Goal: Task Accomplishment & Management: Complete application form

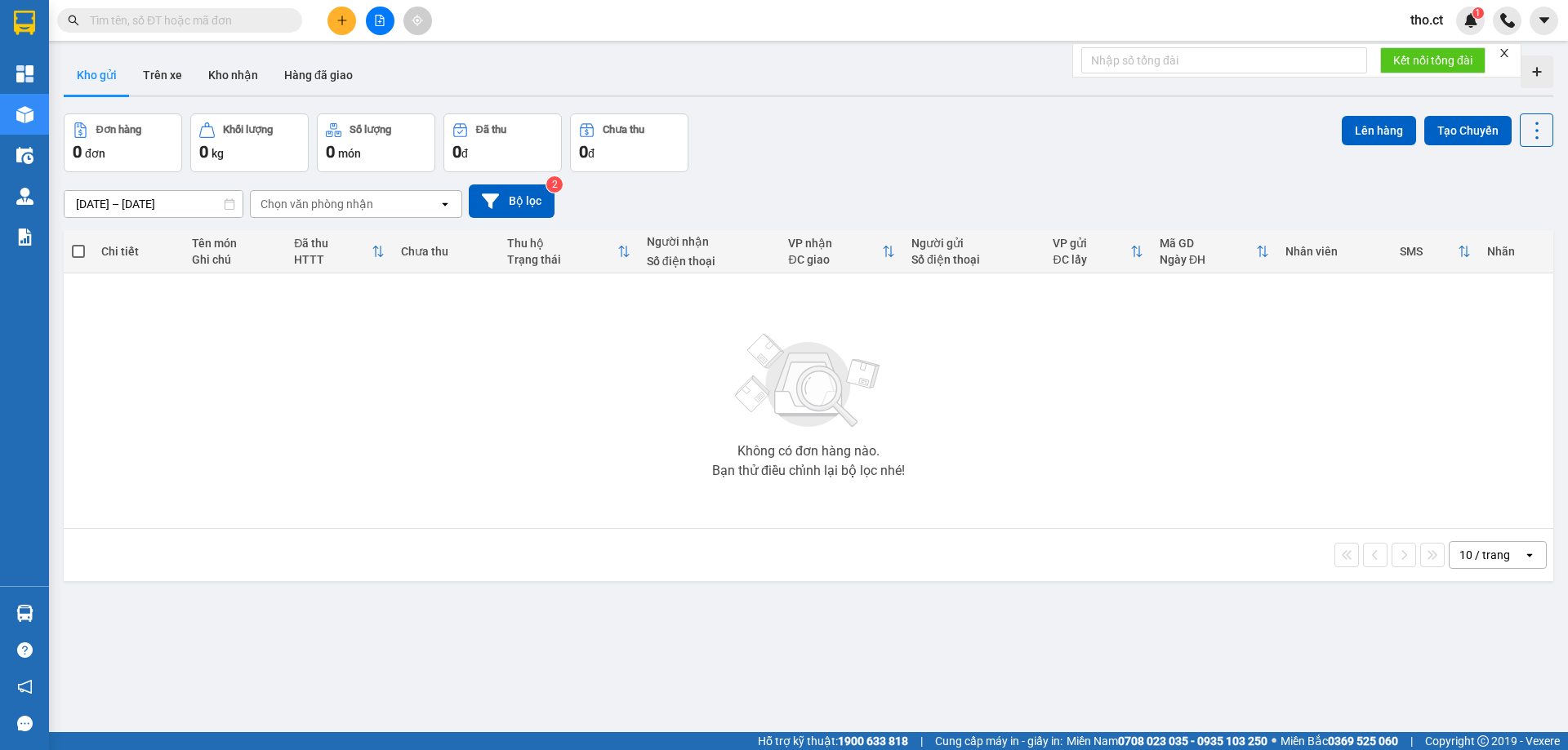
click at [1432, 18] on span "tho.ct" at bounding box center [1426, 19] width 59 height 20
click at [1423, 51] on span "Đăng xuất" at bounding box center [1456, 50] width 69 height 18
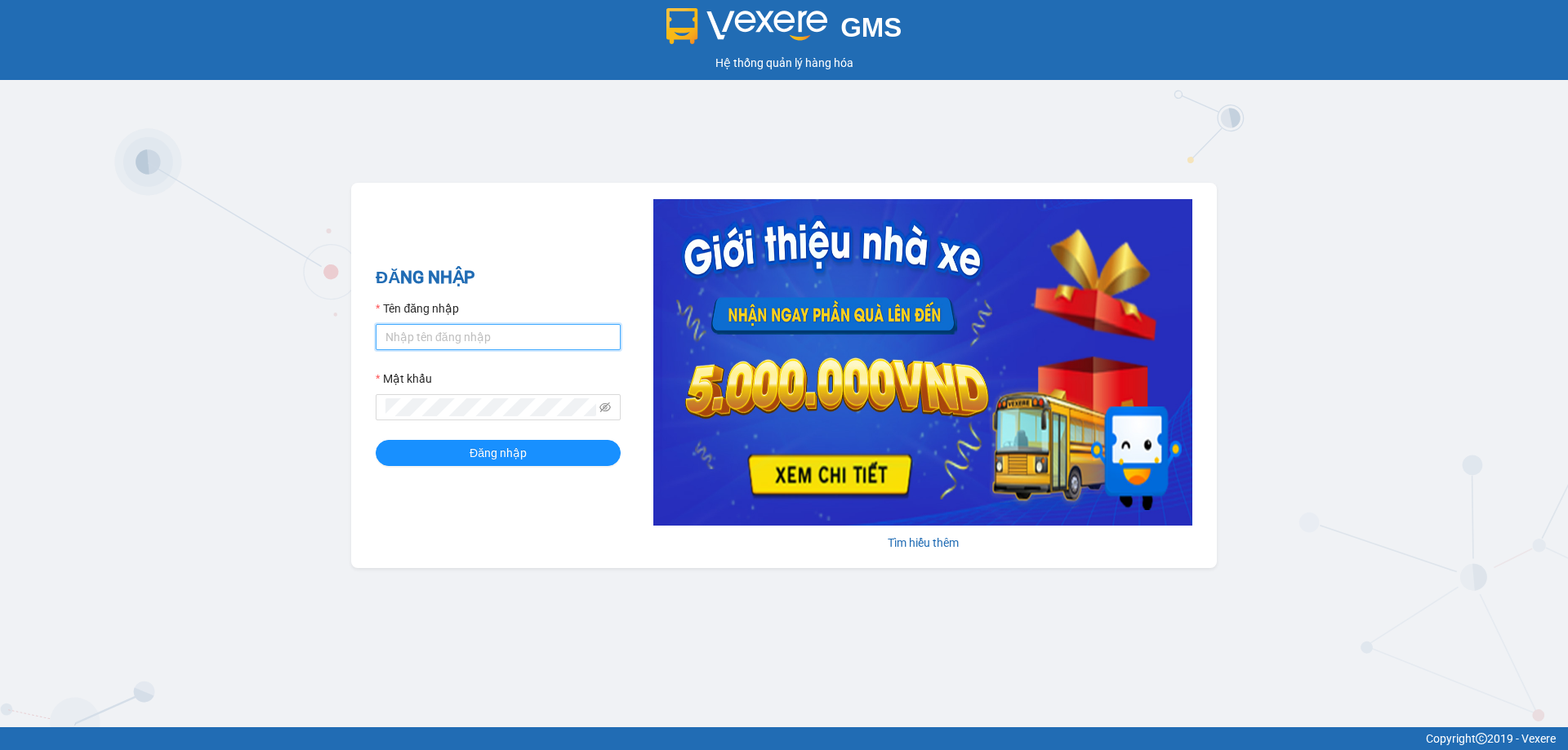
click at [409, 332] on input "Tên đăng nhập" at bounding box center [498, 337] width 245 height 26
type input "thoan1.ct"
click at [376, 440] on button "Đăng nhập" at bounding box center [498, 453] width 245 height 26
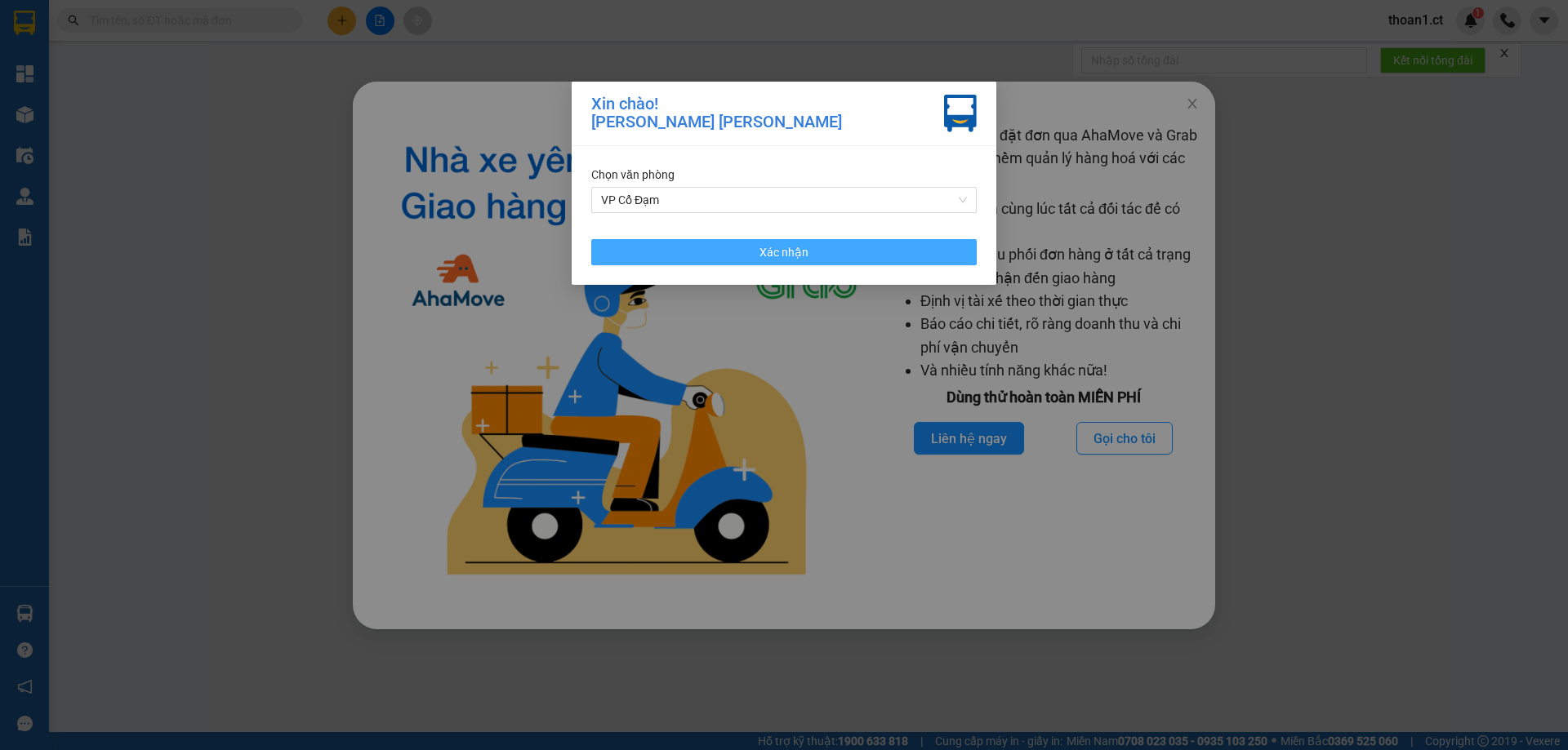
click at [906, 259] on button "Xác nhận" at bounding box center [784, 252] width 385 height 26
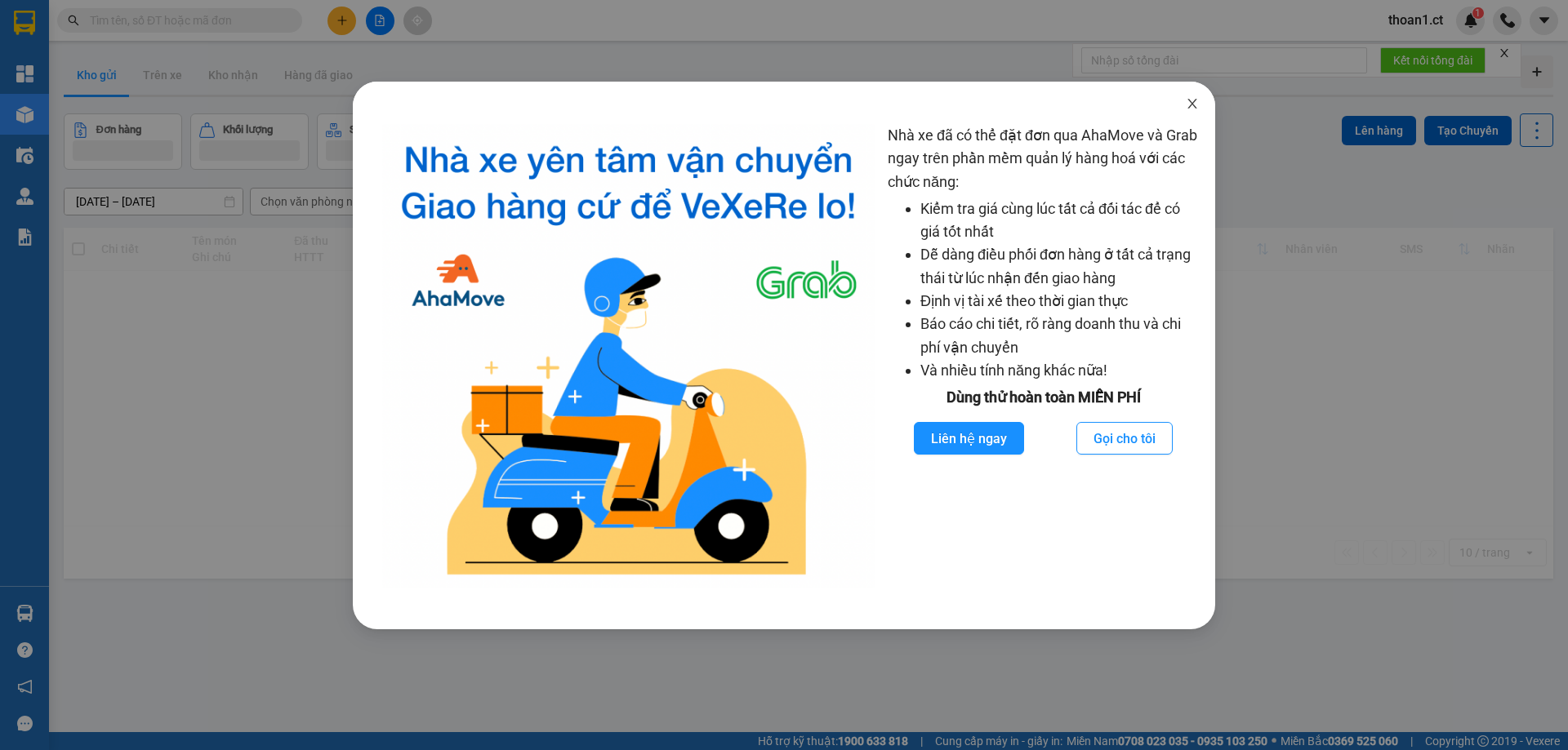
click at [1192, 105] on icon "close" at bounding box center [1191, 104] width 9 height 10
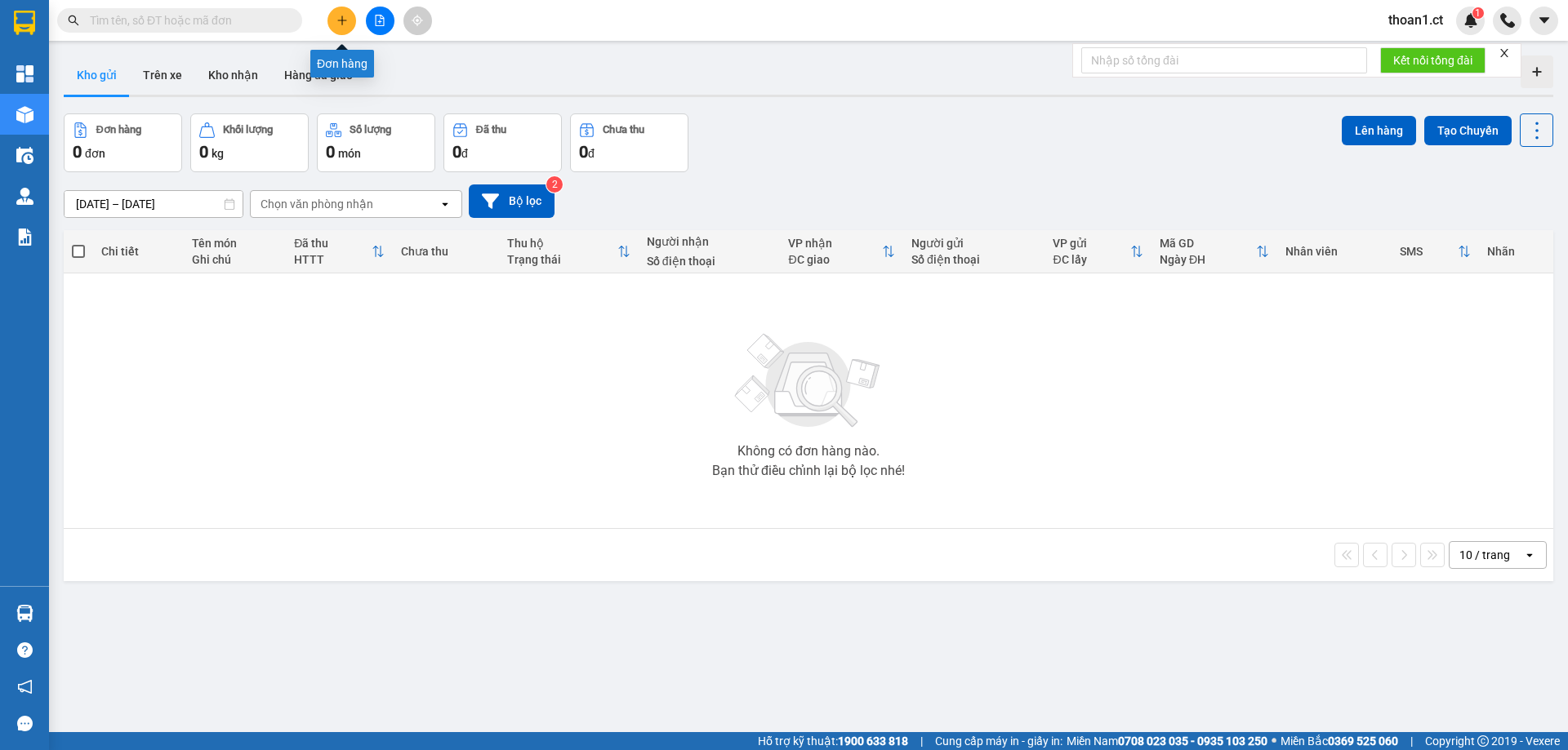
click at [347, 13] on button at bounding box center [342, 21] width 29 height 29
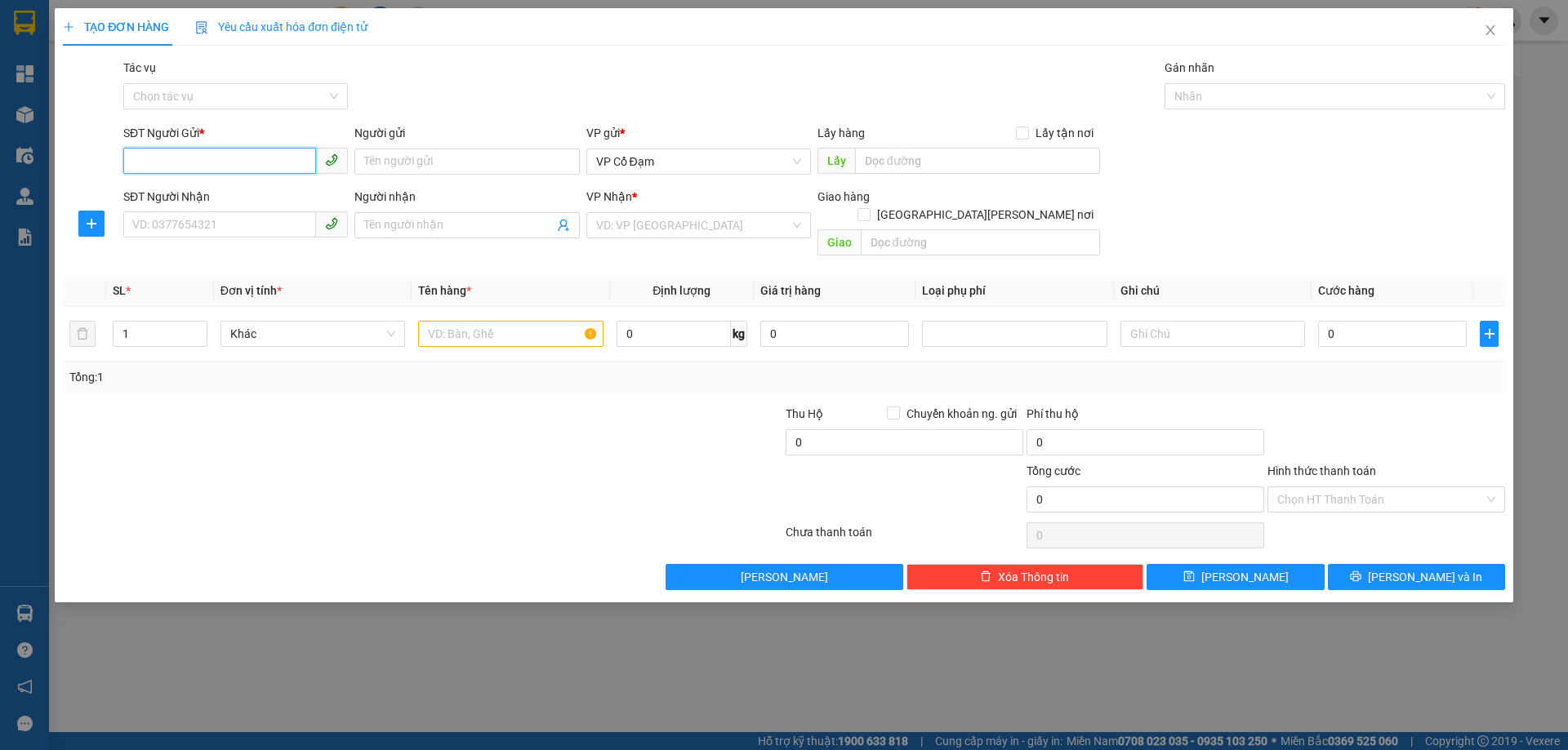
click at [281, 154] on input "SĐT Người Gửi *" at bounding box center [219, 161] width 193 height 26
type input "0987288354"
click at [254, 227] on input "SĐT Người Nhận" at bounding box center [219, 224] width 193 height 26
type input "0395122101"
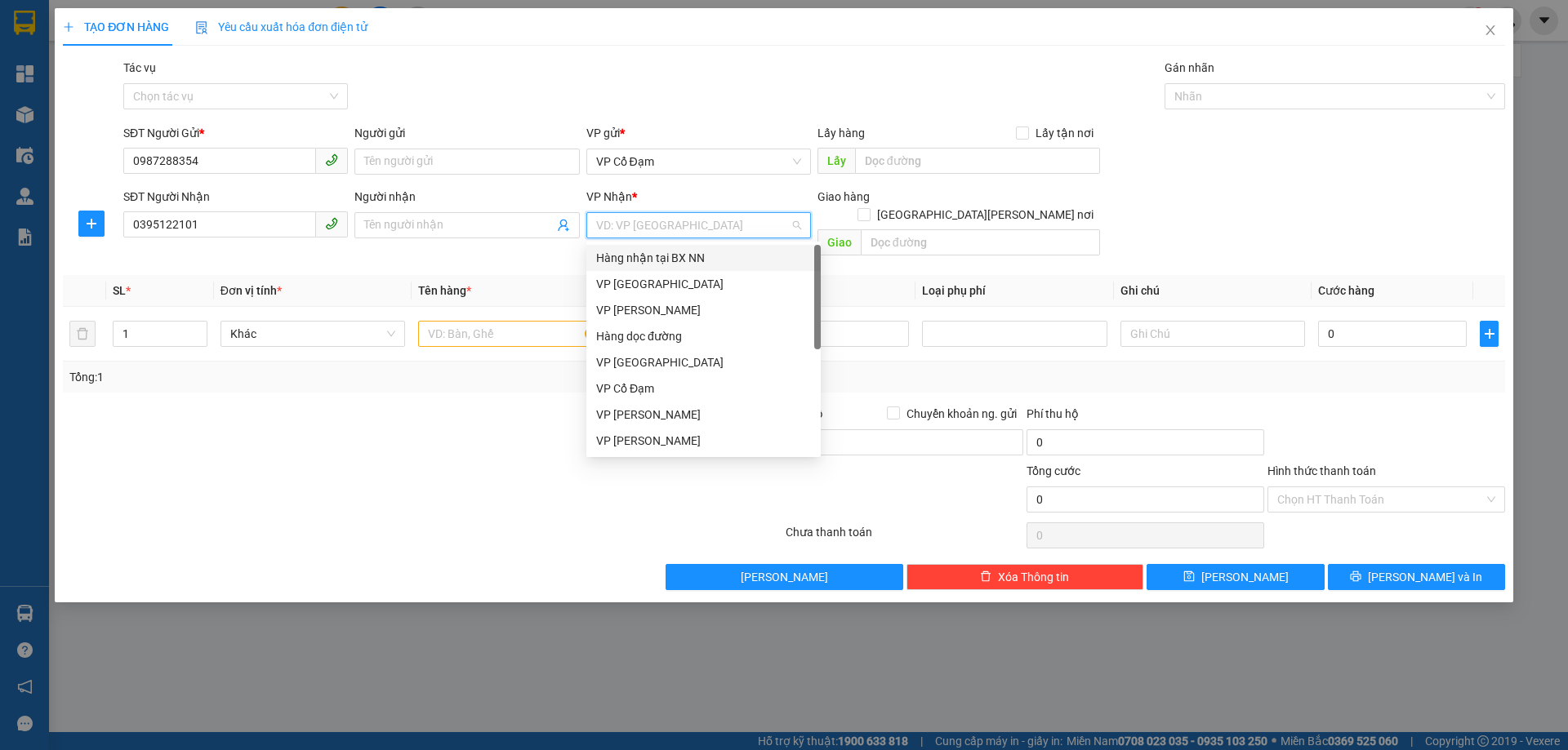
click at [703, 222] on input "search" at bounding box center [693, 225] width 194 height 24
drag, startPoint x: 660, startPoint y: 331, endPoint x: 884, endPoint y: 273, distance: 231.4
click at [663, 328] on div "Hàng dọc đường" at bounding box center [704, 336] width 215 height 18
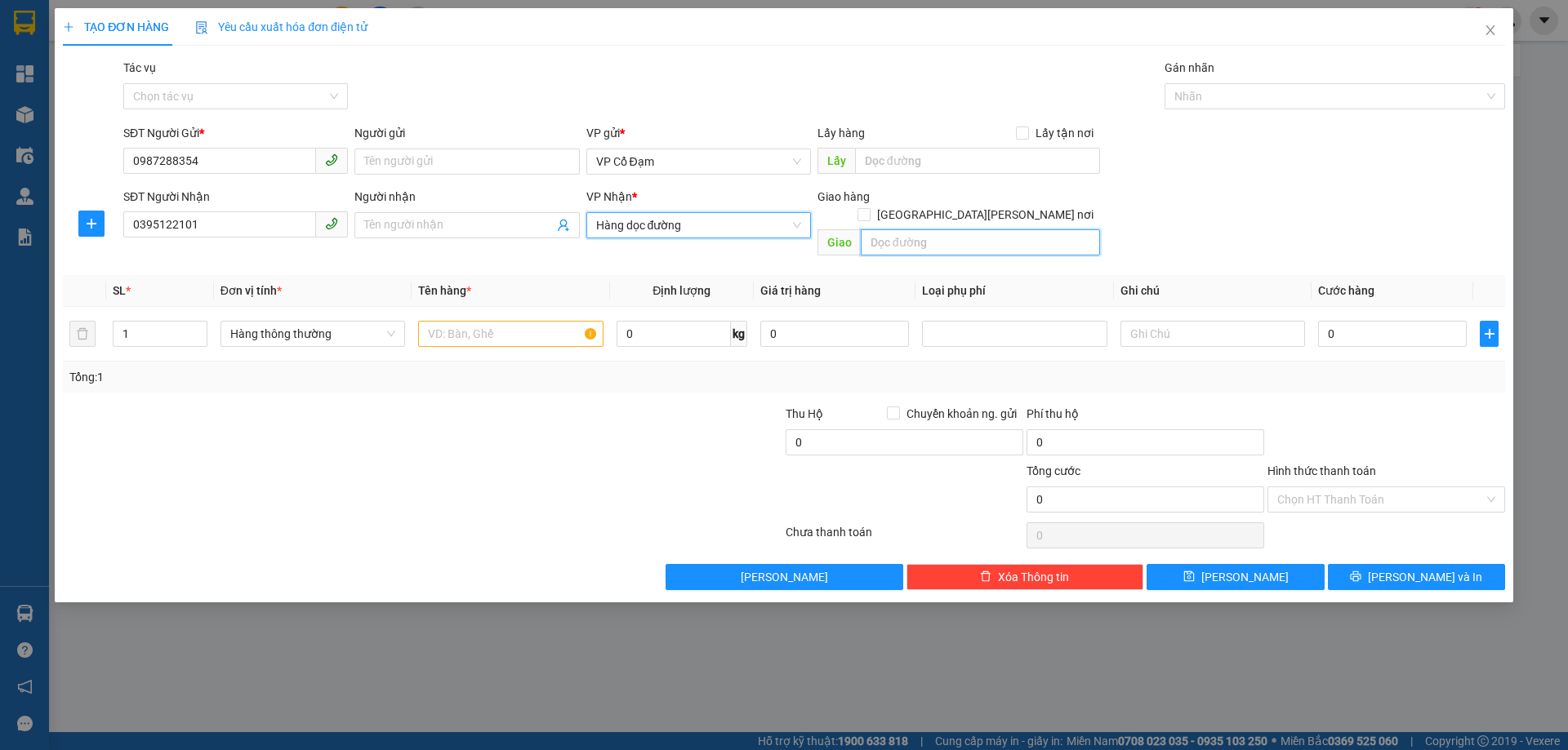
click at [927, 233] on input "text" at bounding box center [980, 242] width 239 height 26
type input "Thanh Hóa"
click at [468, 325] on input "text" at bounding box center [510, 334] width 185 height 26
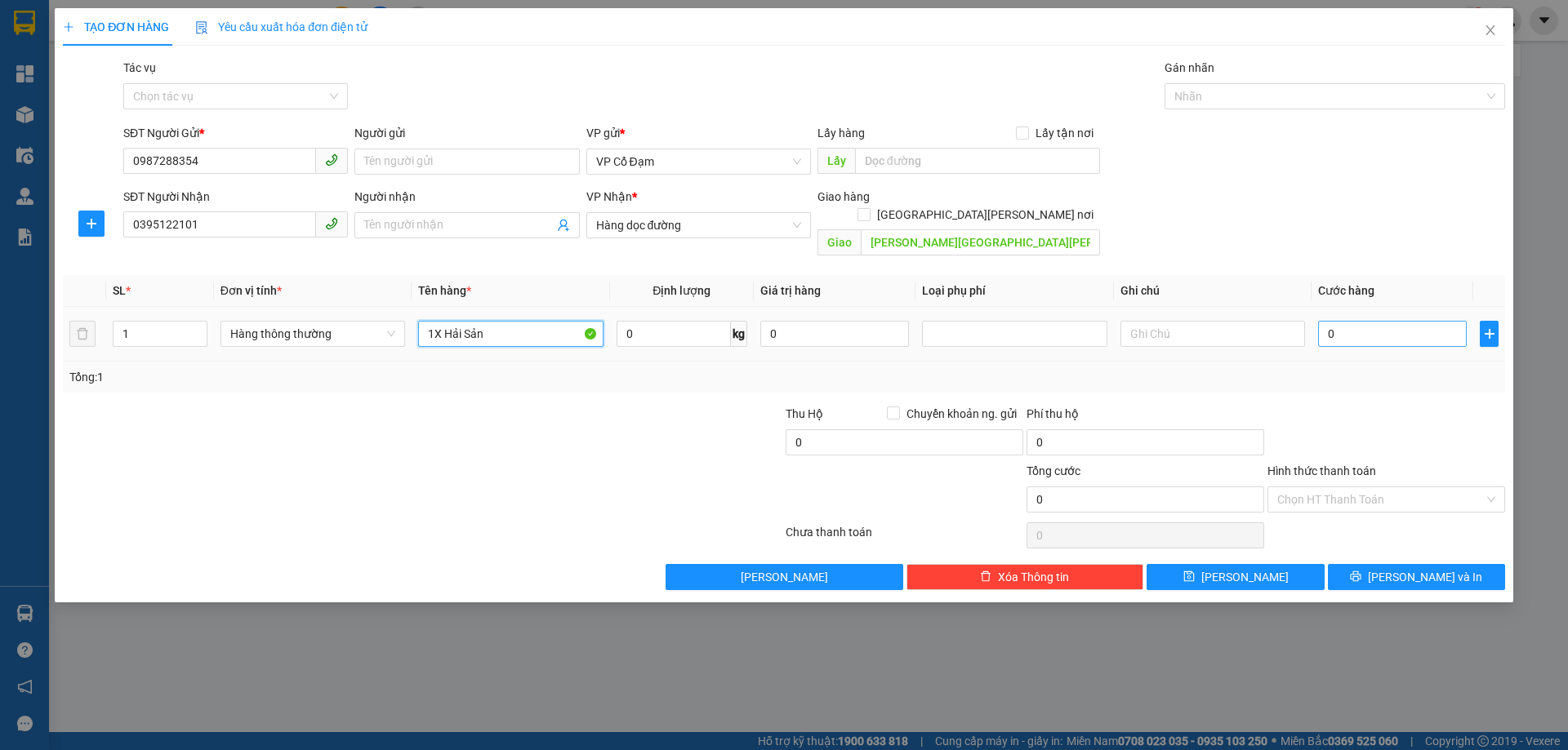
type input "1X Hải Sản"
click at [1399, 321] on input "0" at bounding box center [1393, 334] width 149 height 26
type input "5"
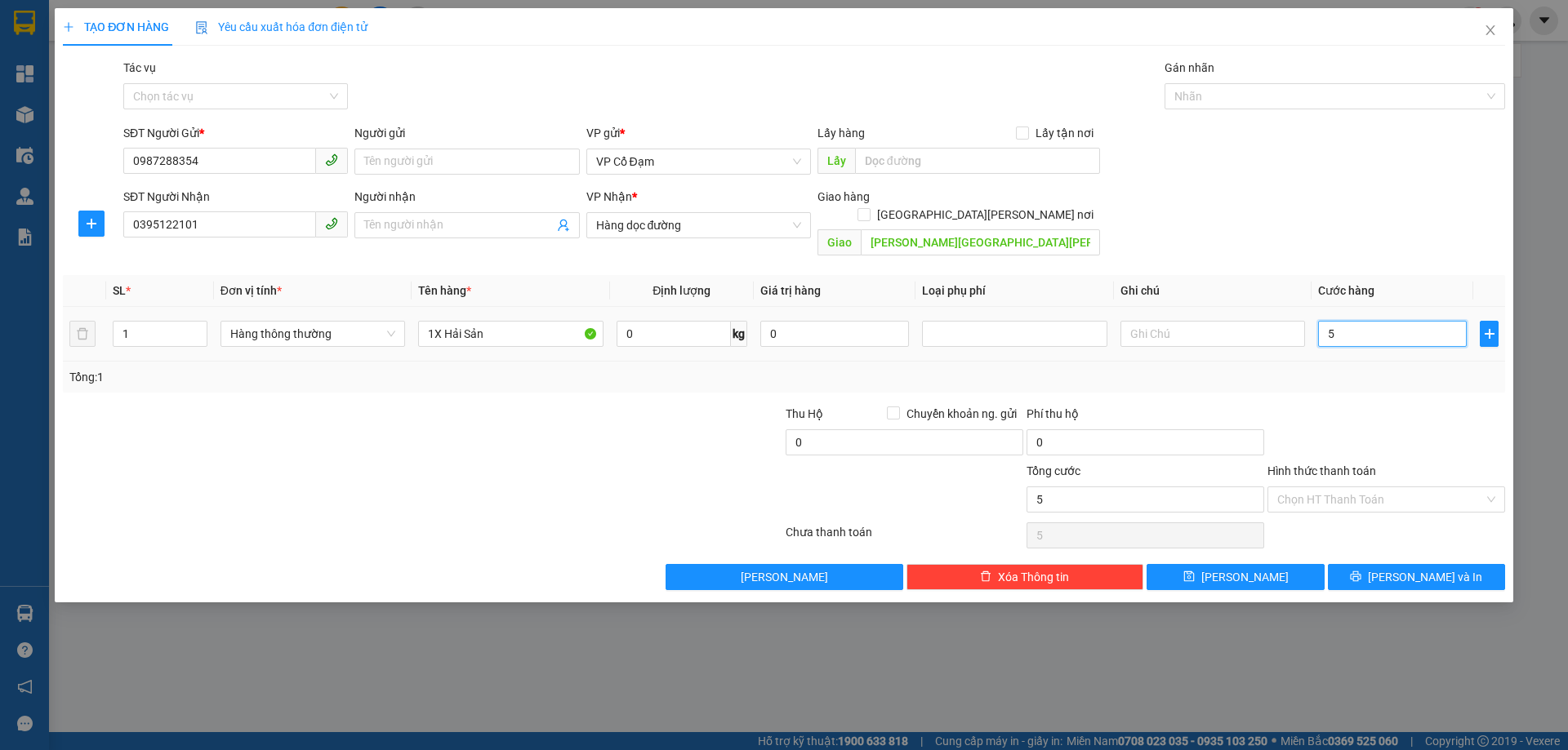
type input "50"
type input "50.000"
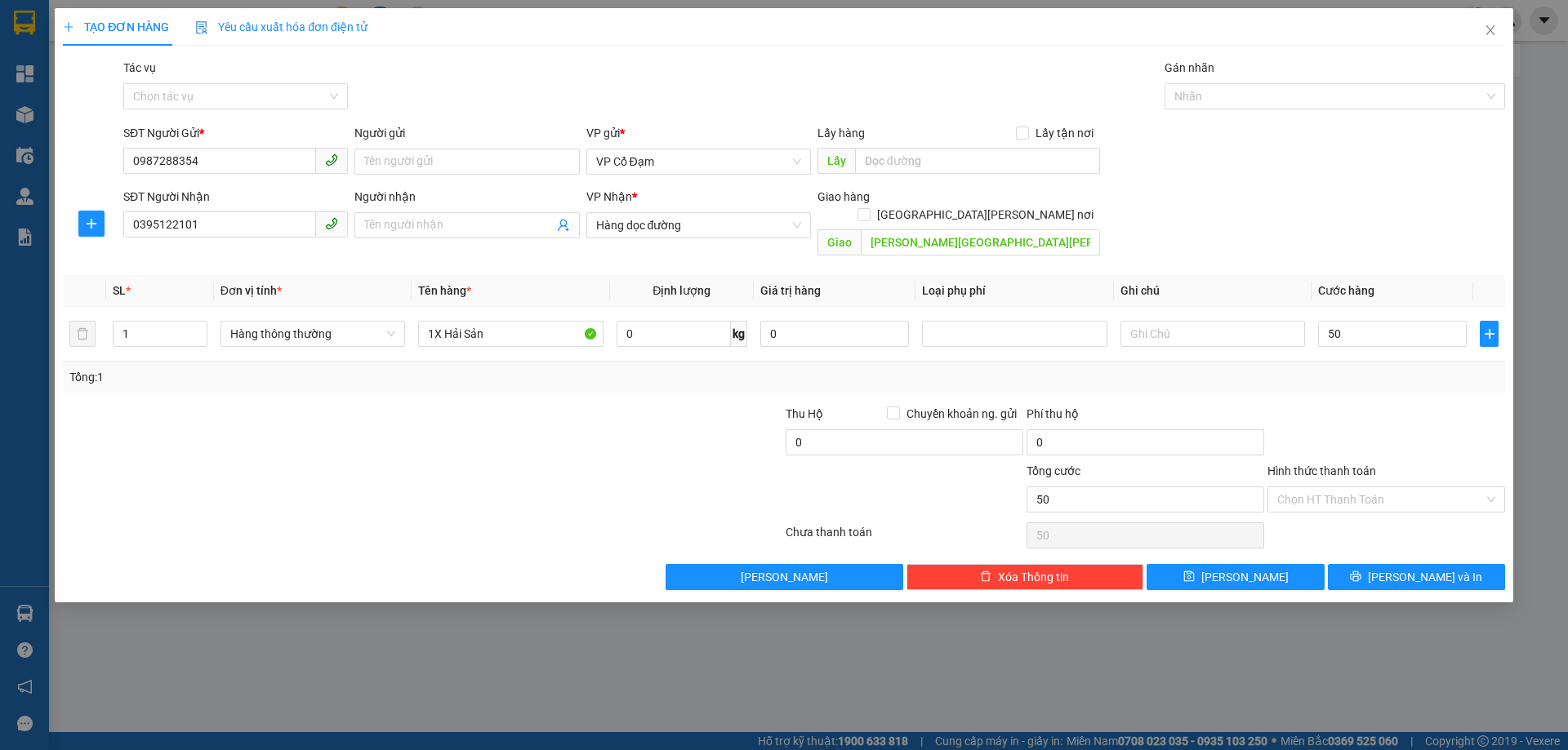
type input "50.000"
click at [1283, 196] on div "SĐT Người Nhận 0395122101 Người nhận Tên người nhận VP Nhận * Hàng dọc đường Gi…" at bounding box center [814, 225] width 1388 height 75
click at [1377, 324] on input "50.000" at bounding box center [1393, 334] width 149 height 26
type input "0"
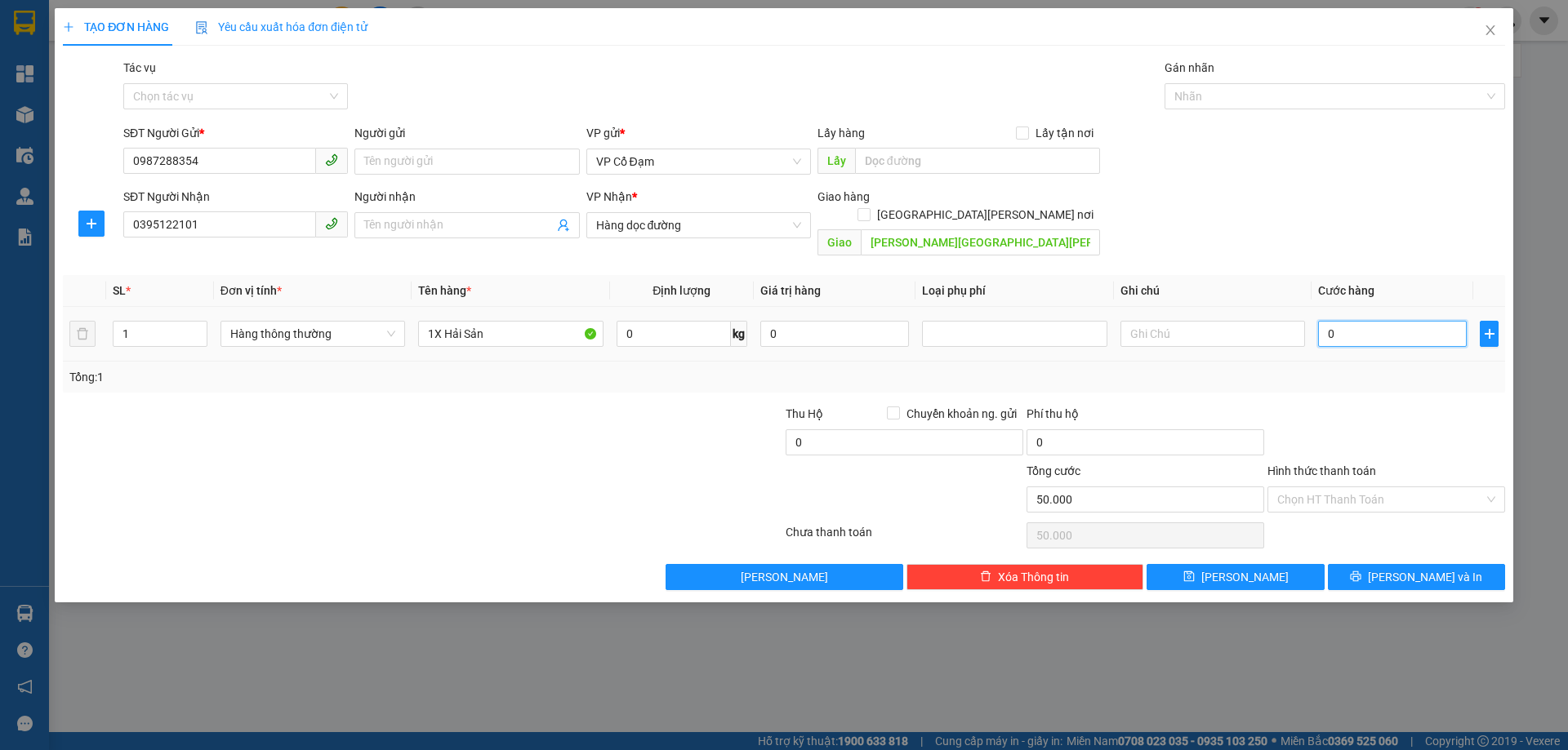
type input "0"
click at [1186, 149] on div "SĐT Người Gửi * 0987288354 Người gửi Tên người gửi VP gửi * VP Cổ Đạm Lấy hàng …" at bounding box center [814, 152] width 1388 height 57
click at [1195, 564] on button "Lưu" at bounding box center [1234, 577] width 177 height 26
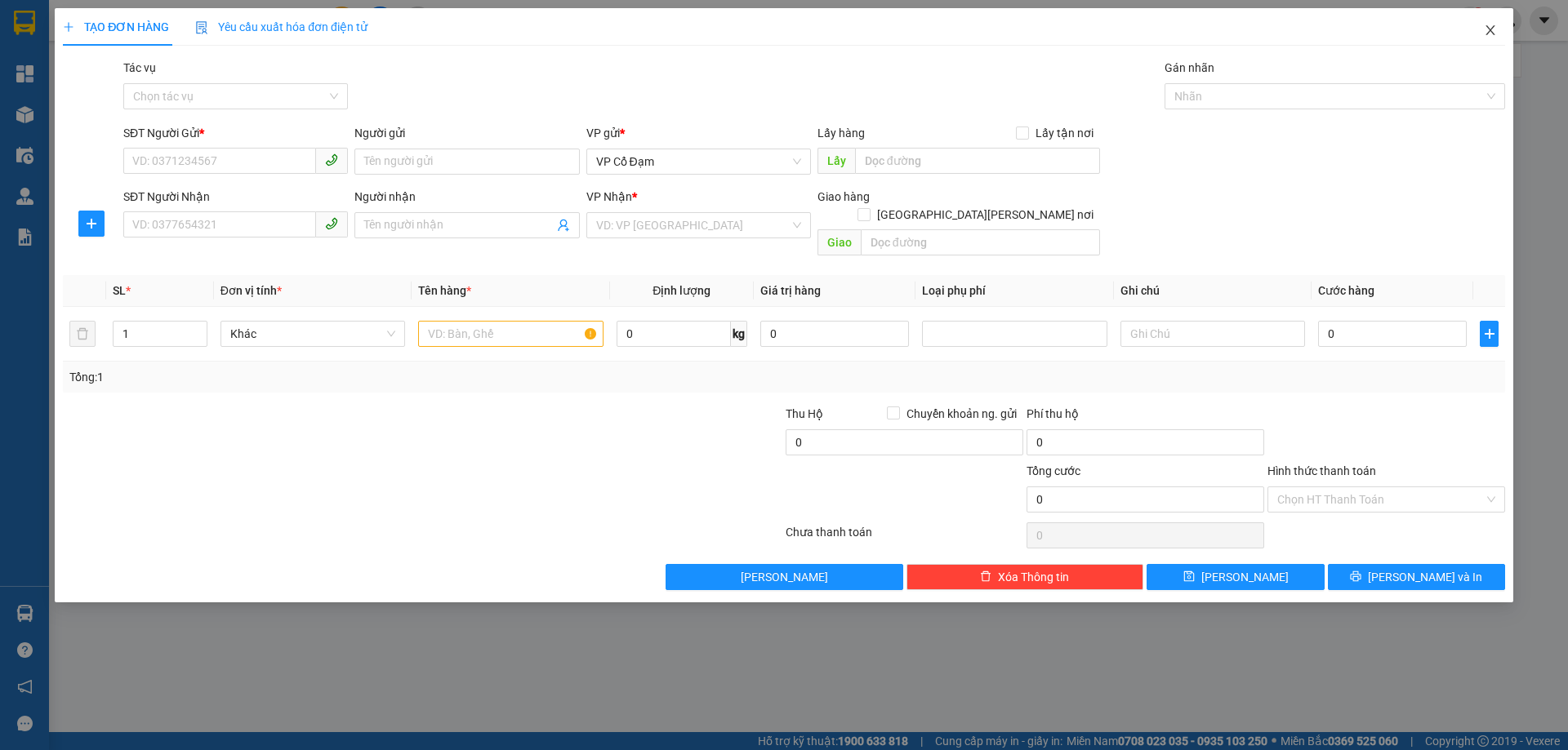
click at [1486, 22] on span "Close" at bounding box center [1490, 30] width 45 height 45
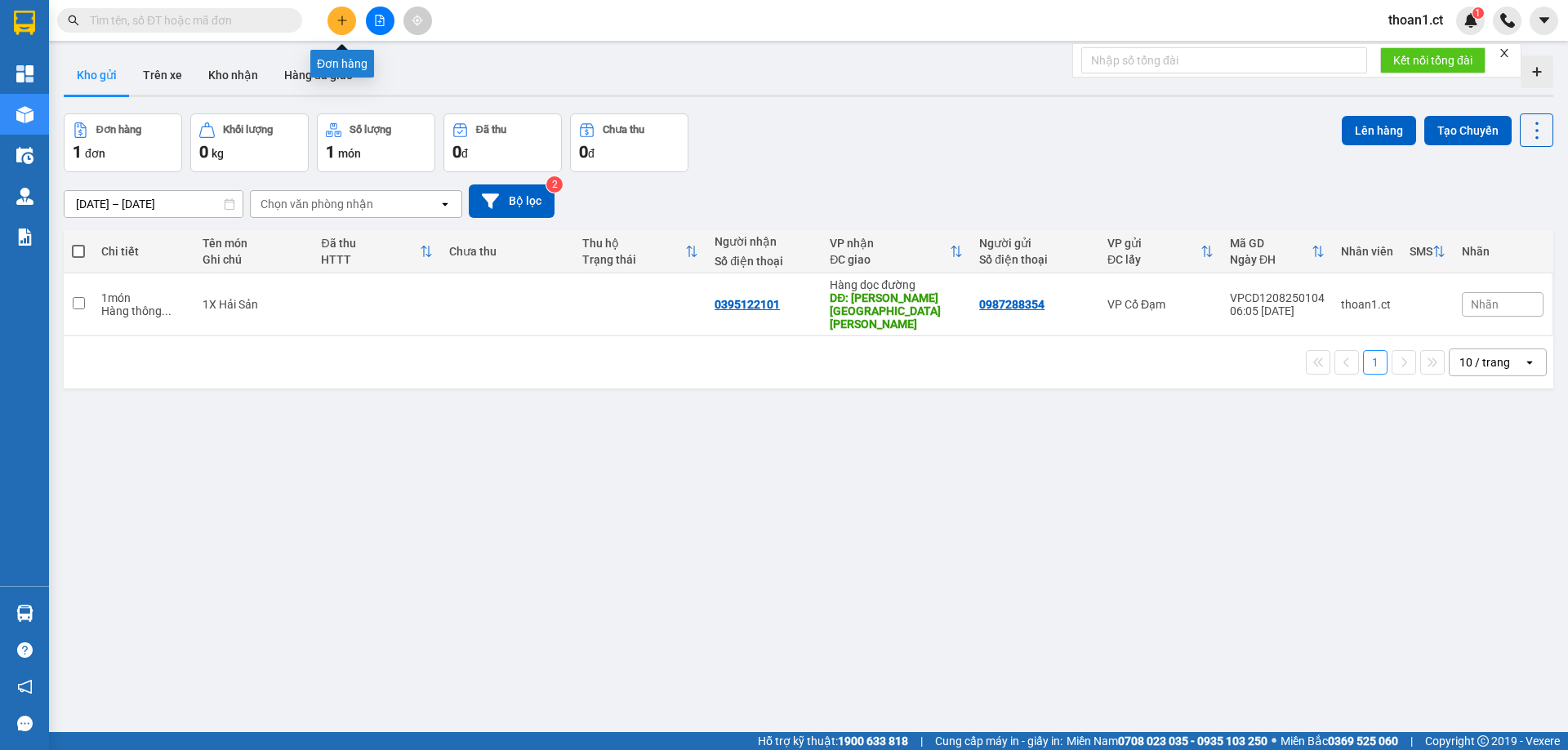
click at [337, 14] on button at bounding box center [342, 21] width 29 height 29
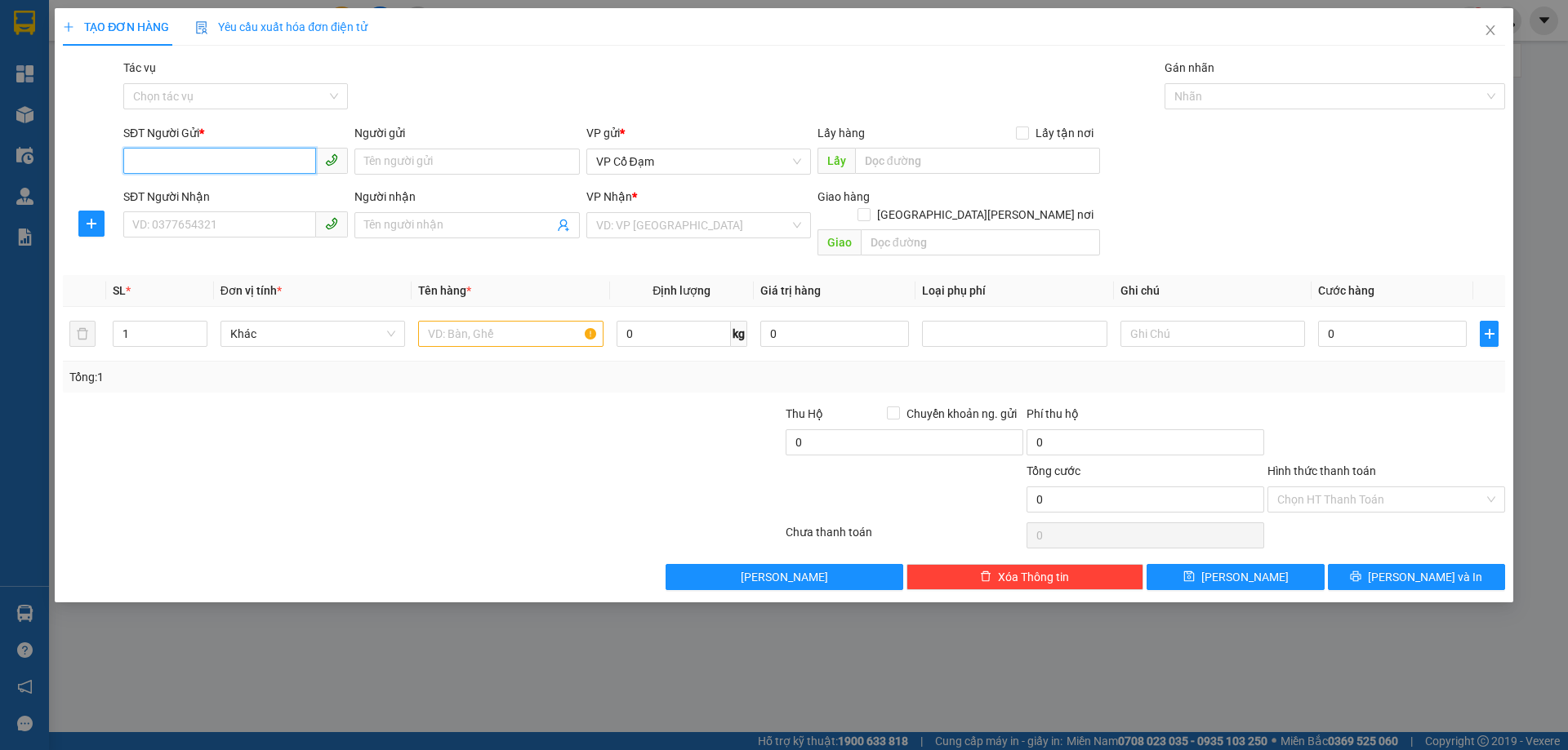
click at [284, 162] on input "SĐT Người Gửi *" at bounding box center [219, 161] width 193 height 26
type input "0376460988"
click at [233, 227] on input "SĐT Người Nhận" at bounding box center [219, 224] width 193 height 26
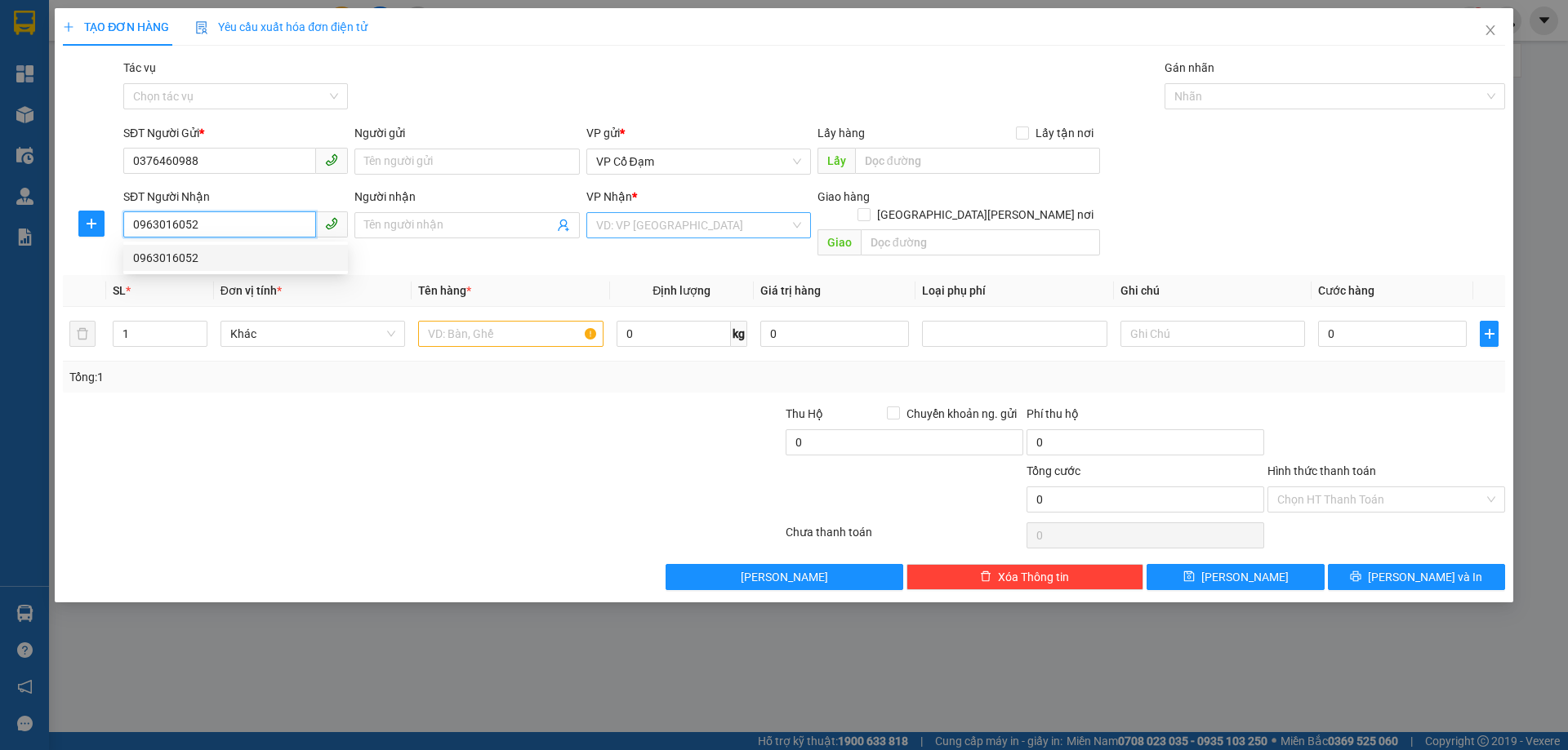
type input "0963016052"
click at [748, 218] on input "search" at bounding box center [693, 225] width 194 height 24
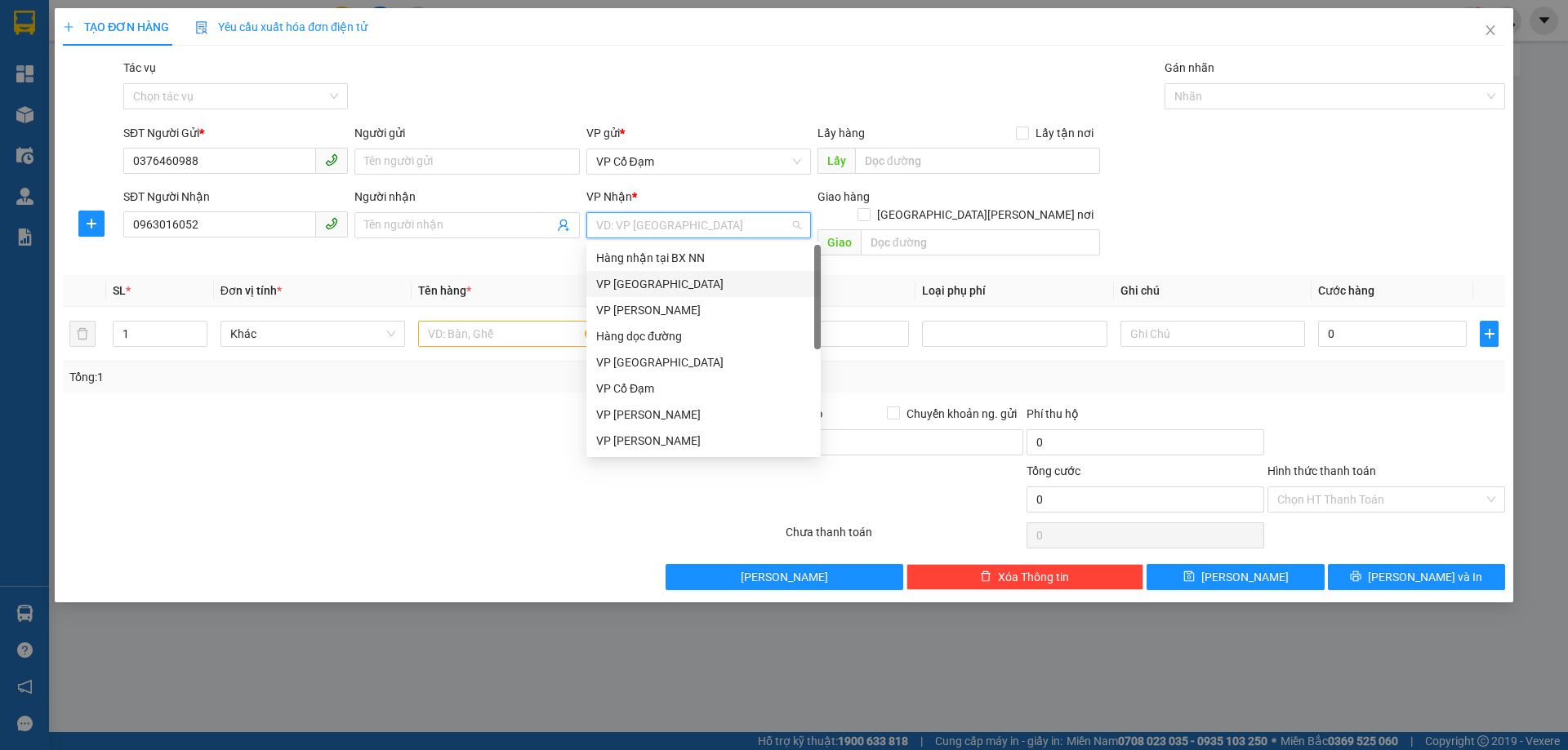
click at [660, 285] on div "VP Mỹ Đình" at bounding box center [704, 284] width 215 height 18
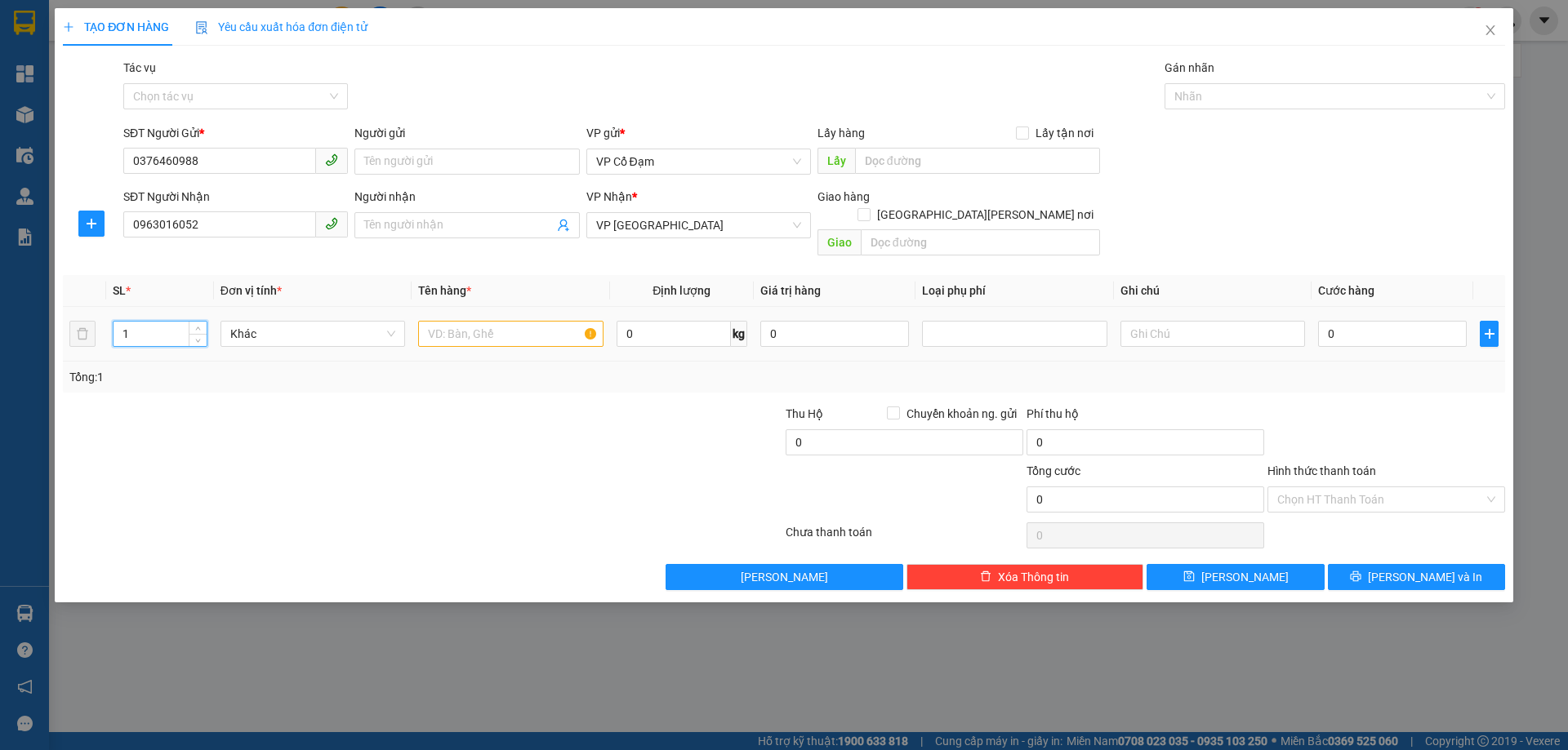
click at [136, 321] on input "1" at bounding box center [160, 333] width 93 height 24
type input "2"
click at [475, 321] on input "text" at bounding box center [510, 334] width 185 height 26
type input "1 Xốp Mực Cá+1G QA"
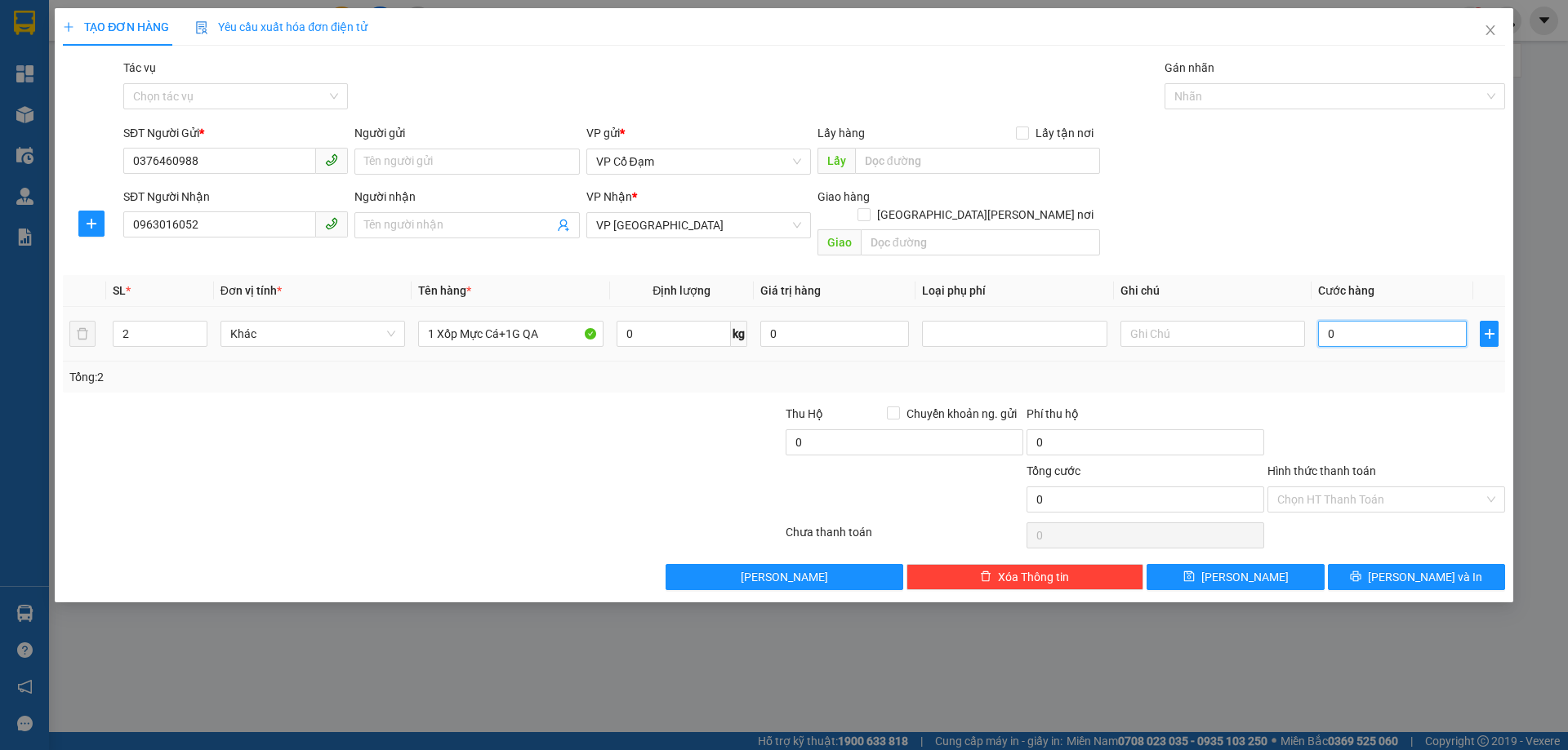
click at [1417, 321] on input "0" at bounding box center [1393, 334] width 149 height 26
type input "1"
type input "10"
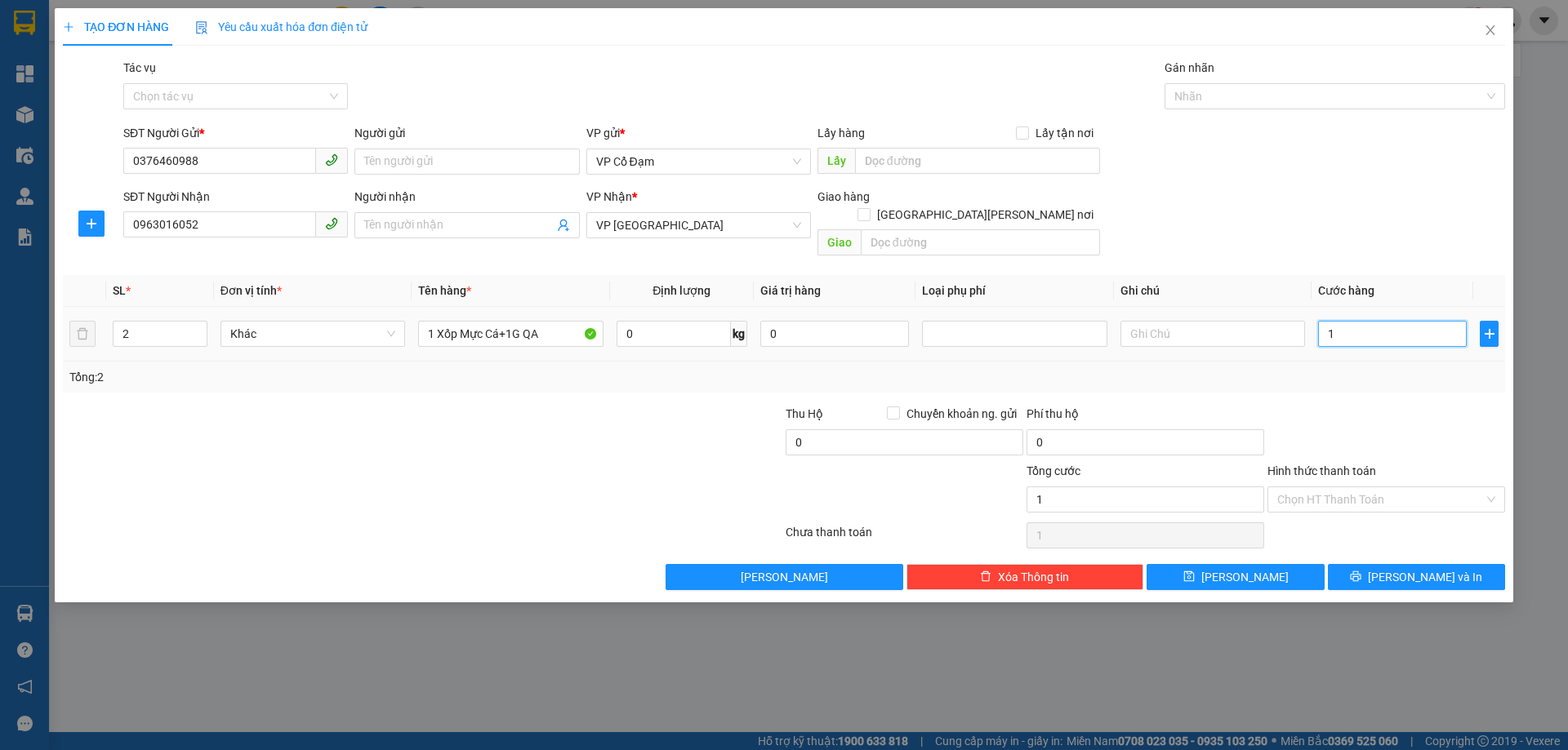
type input "10"
type input "100"
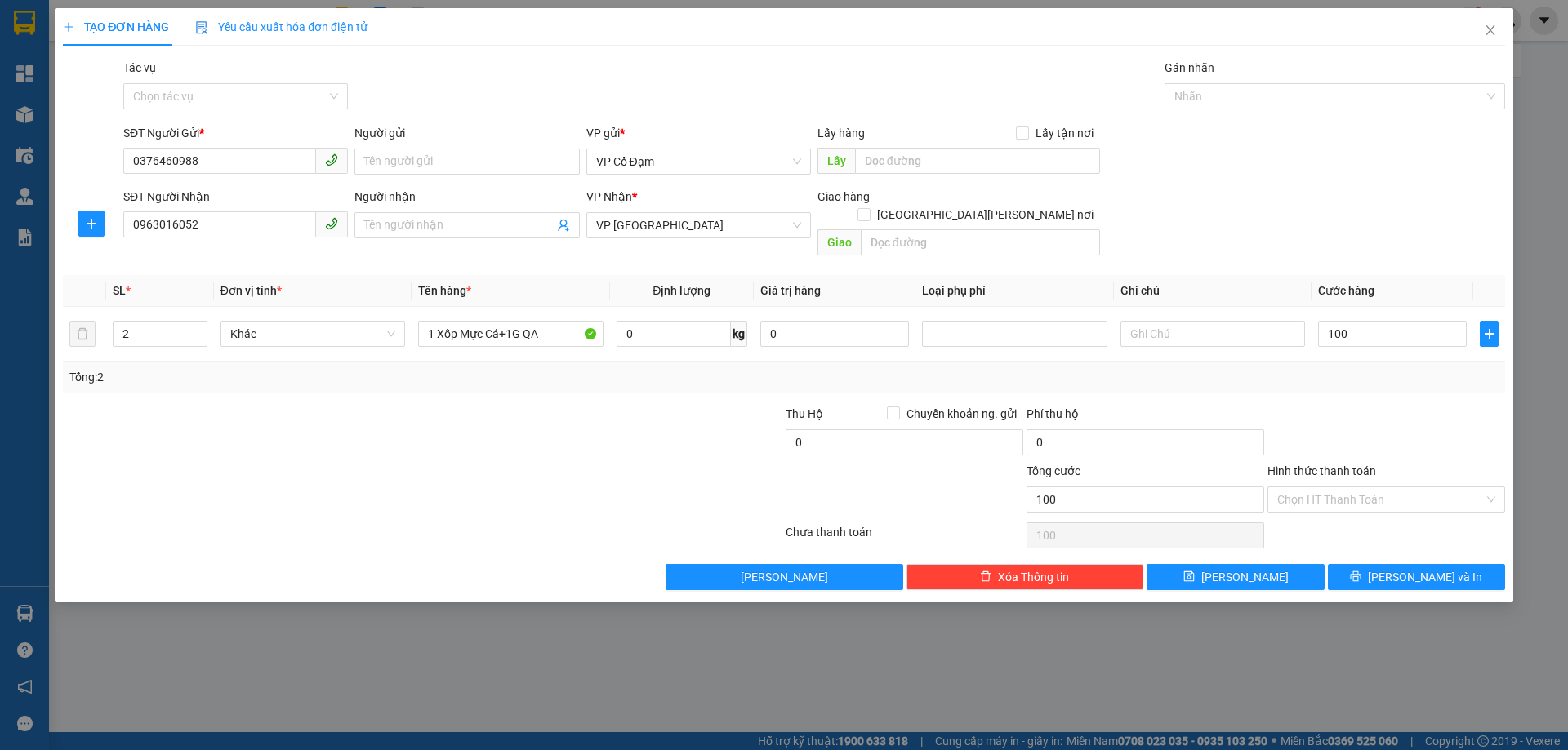
click at [1345, 172] on div "SĐT Người Gửi * 0376460988 Người gửi Tên người gửi VP gửi * VP Cổ Đạm Lấy hàng …" at bounding box center [814, 152] width 1388 height 57
type input "100.000"
click at [1359, 488] on input "Hình thức thanh toán" at bounding box center [1379, 499] width 206 height 24
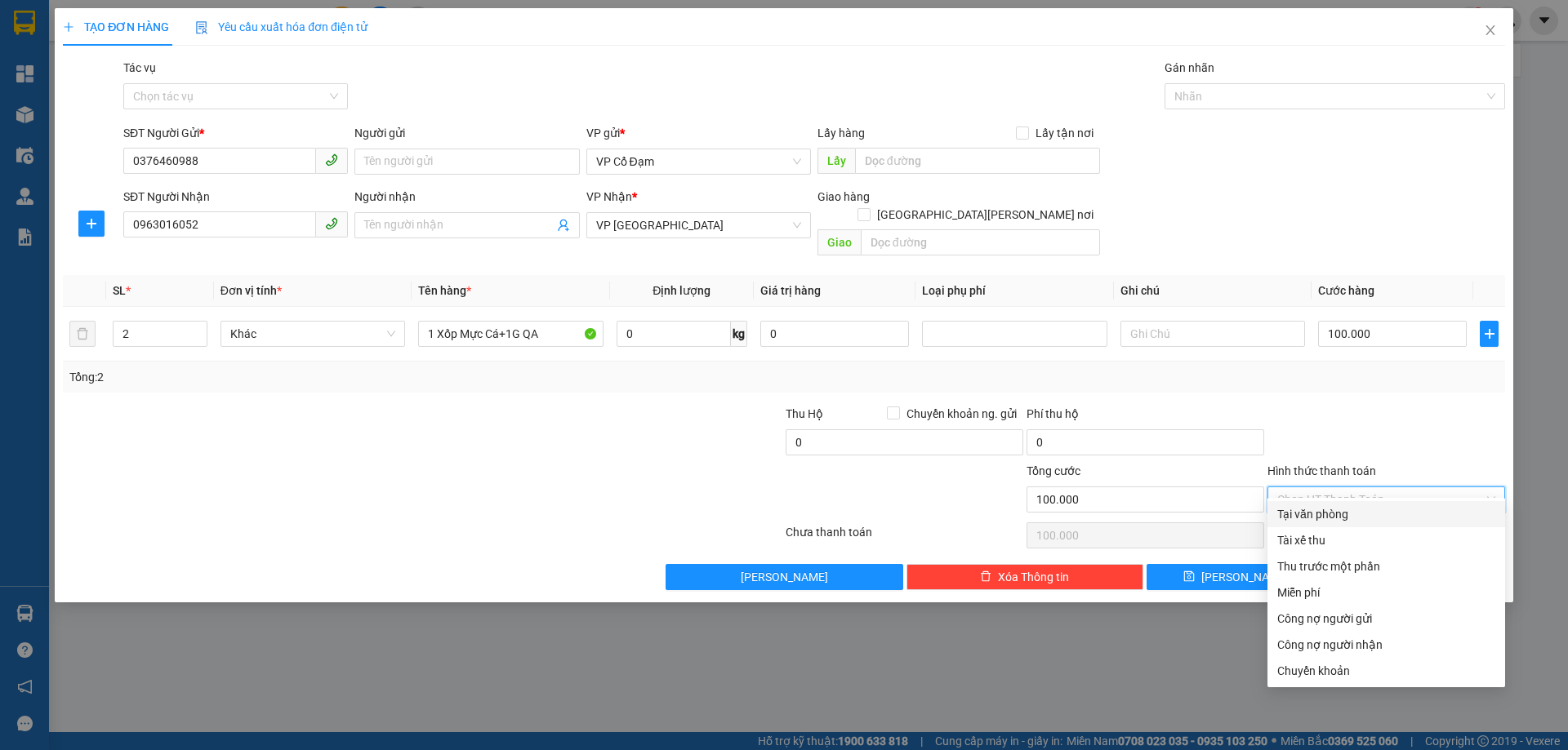
click at [1344, 513] on div "Tại văn phòng" at bounding box center [1385, 514] width 218 height 18
type input "0"
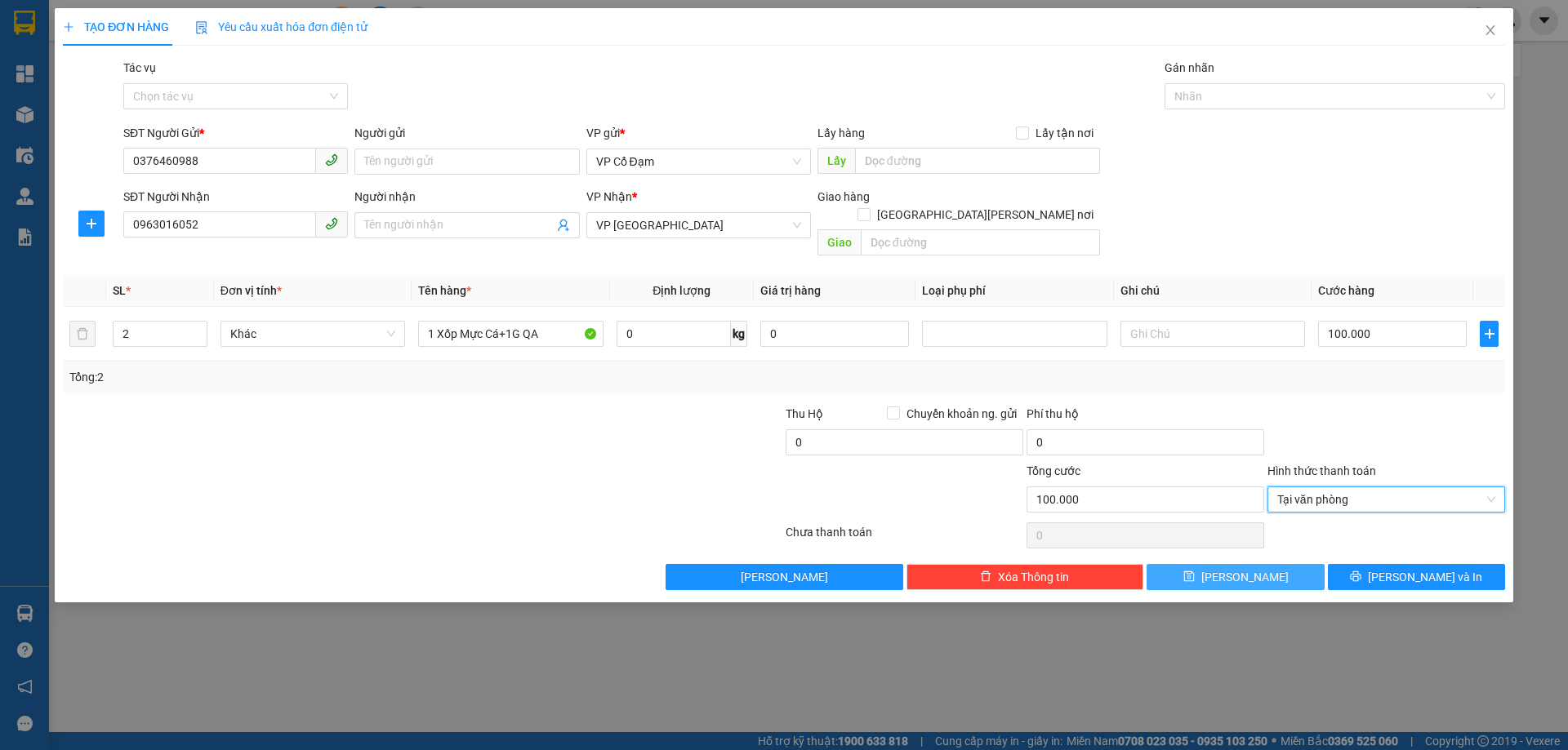
click at [1252, 568] on span "Lưu" at bounding box center [1245, 577] width 87 height 18
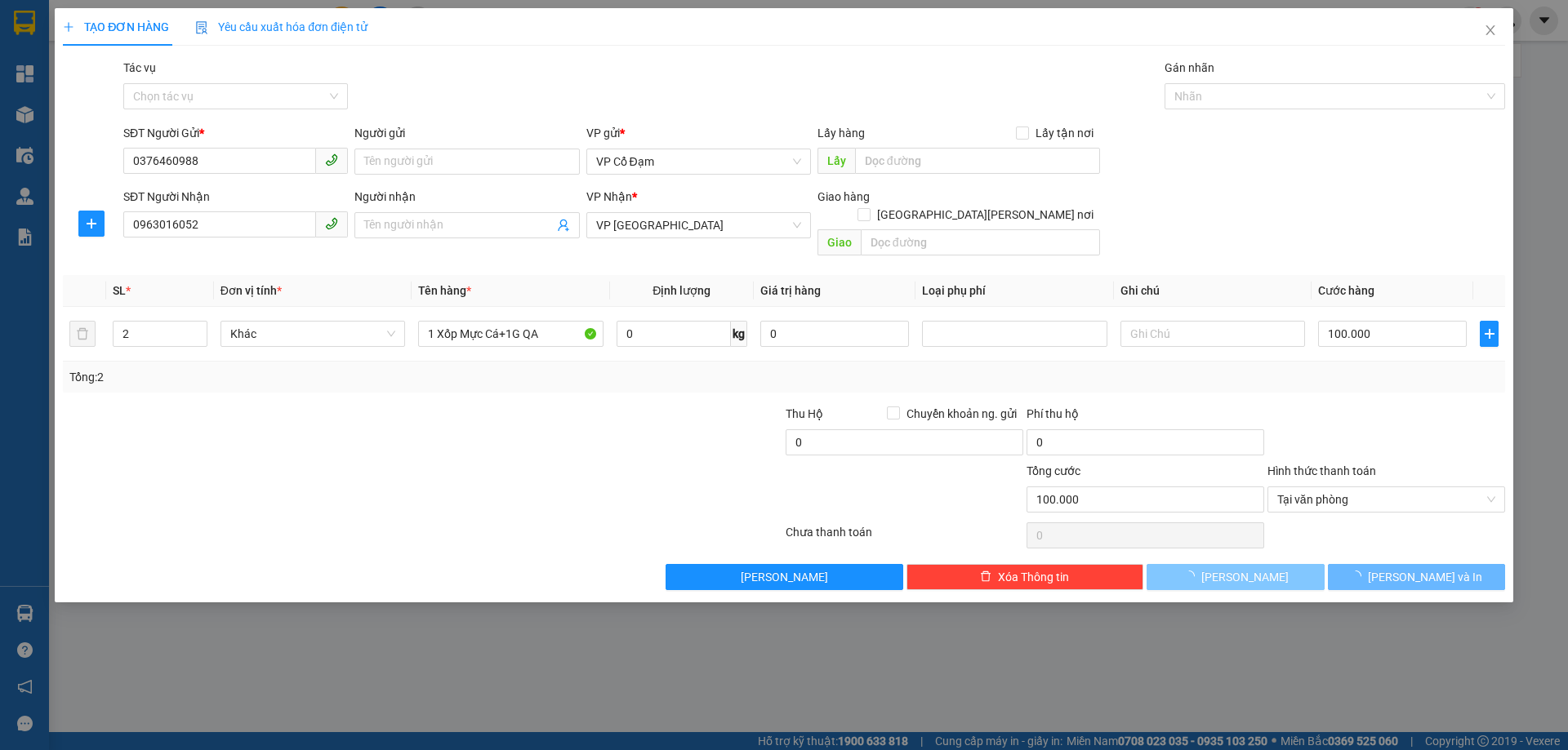
type input "1"
type input "0"
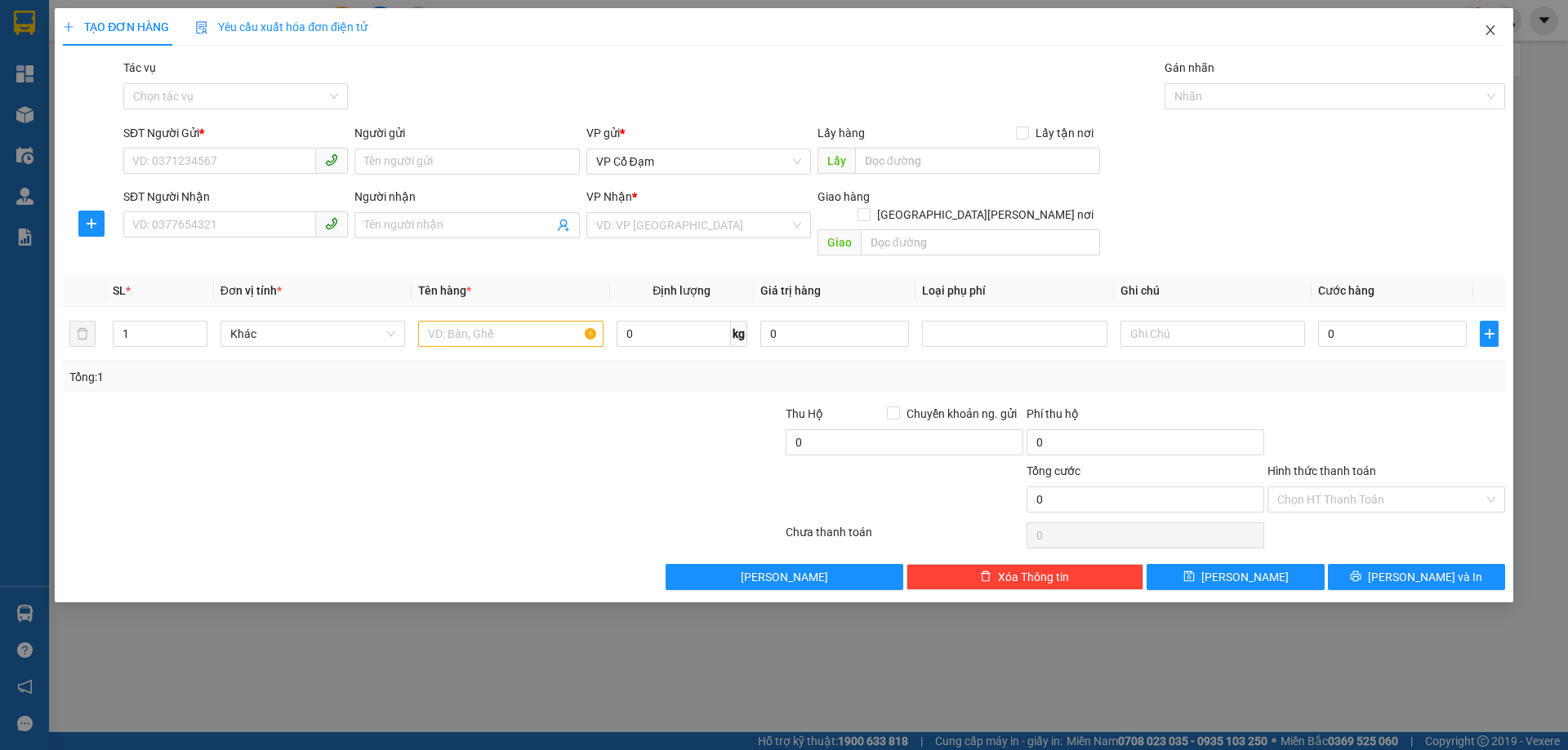
click at [1491, 36] on icon "close" at bounding box center [1490, 29] width 13 height 13
